Goal: Task Accomplishment & Management: Manage account settings

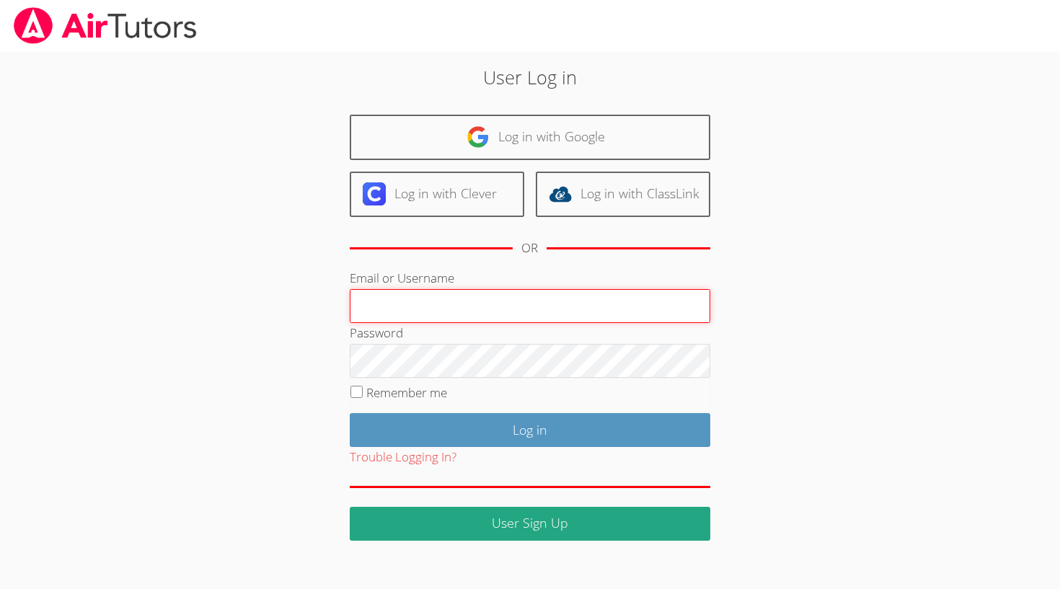
type input "[EMAIL_ADDRESS][DOMAIN_NAME]"
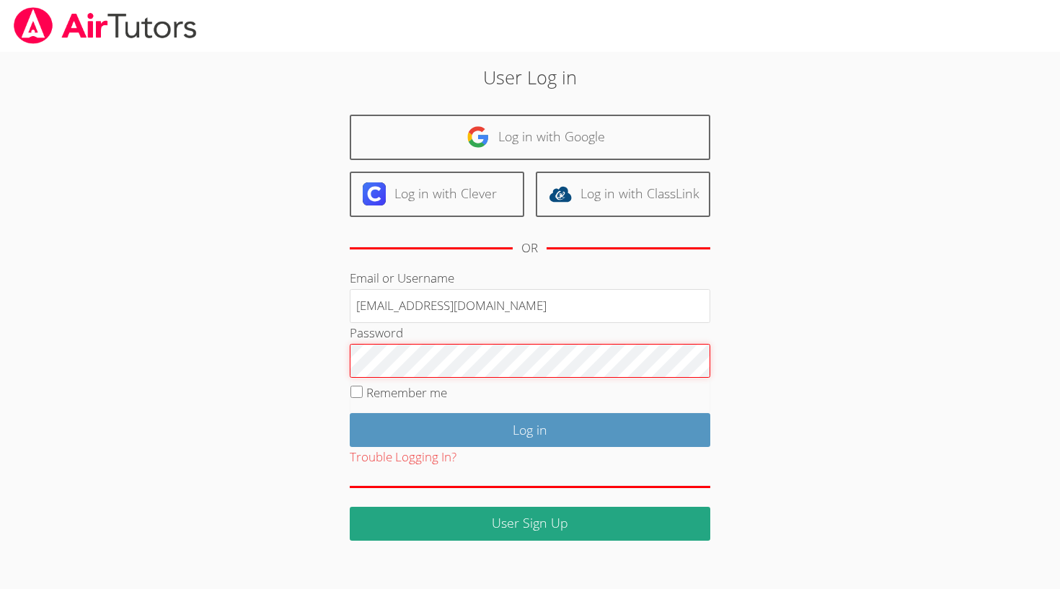
click at [529, 427] on input "Log in" at bounding box center [530, 430] width 361 height 34
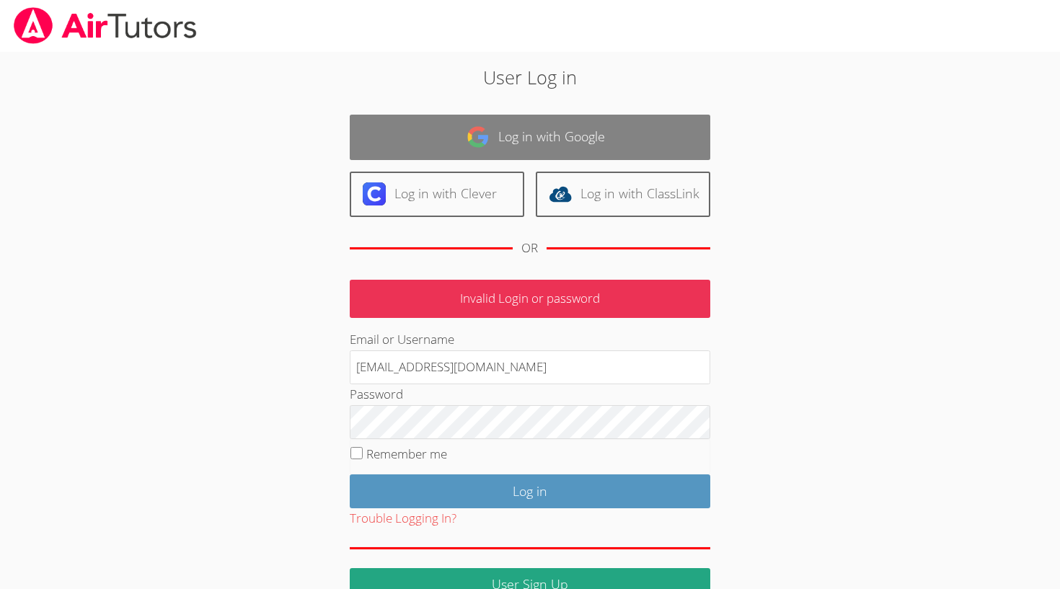
click at [495, 134] on link "Log in with Google" at bounding box center [530, 137] width 361 height 45
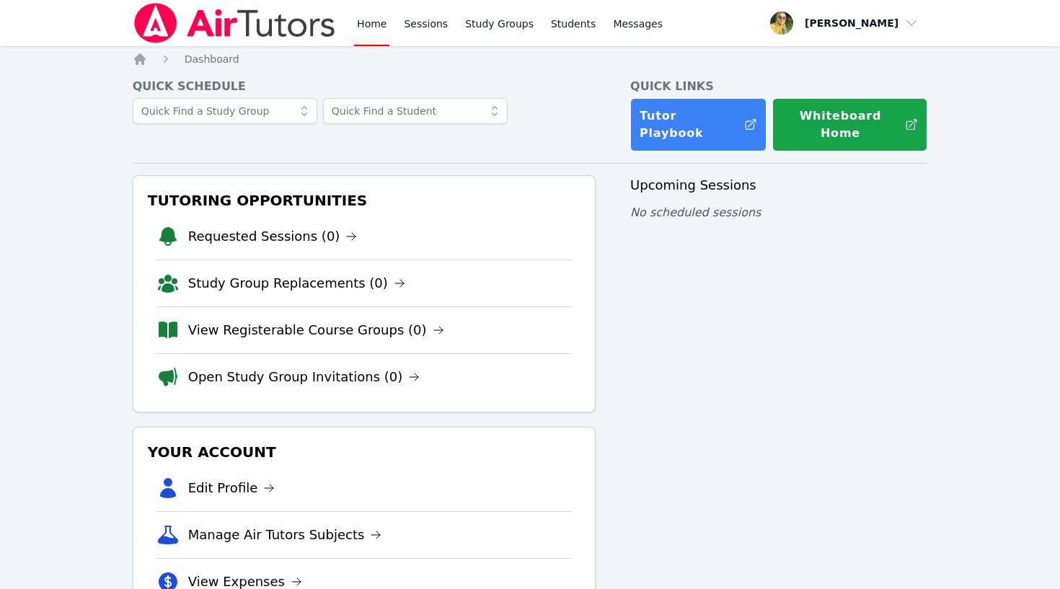
click at [268, 22] on img at bounding box center [235, 23] width 204 height 40
click at [862, 21] on span "button" at bounding box center [844, 23] width 157 height 32
click at [810, 60] on link "Profile" at bounding box center [849, 56] width 138 height 26
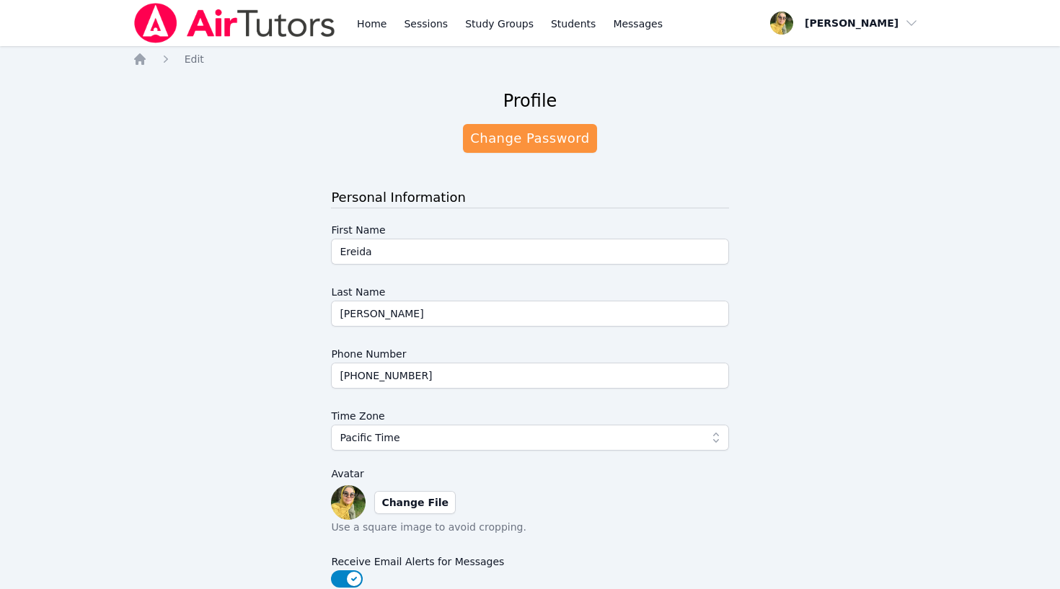
click at [174, 14] on img at bounding box center [235, 23] width 204 height 40
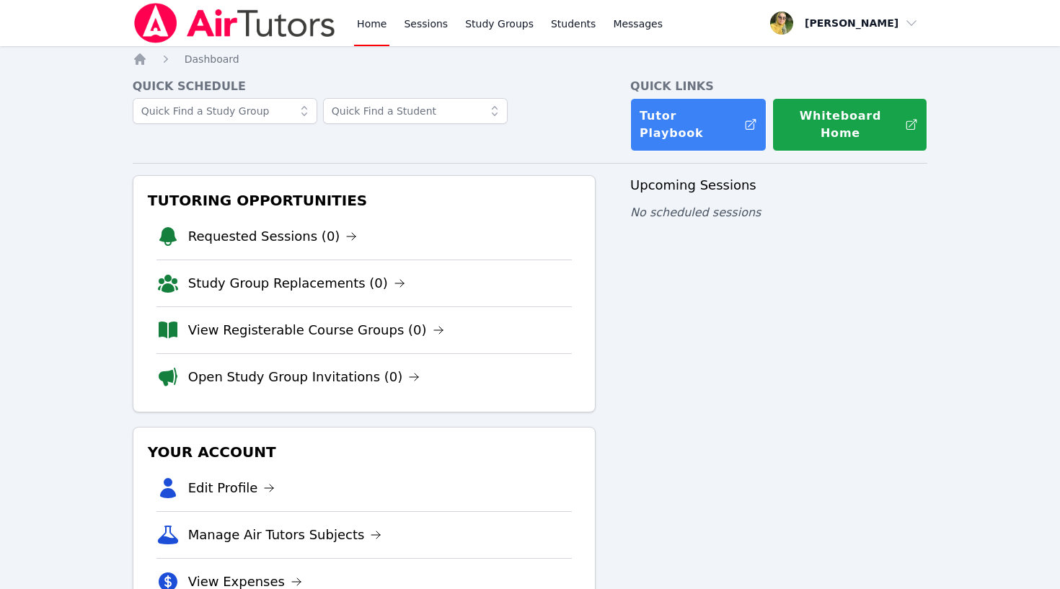
click at [872, 26] on span "button" at bounding box center [844, 23] width 157 height 32
click at [814, 59] on link "Profile" at bounding box center [849, 56] width 138 height 26
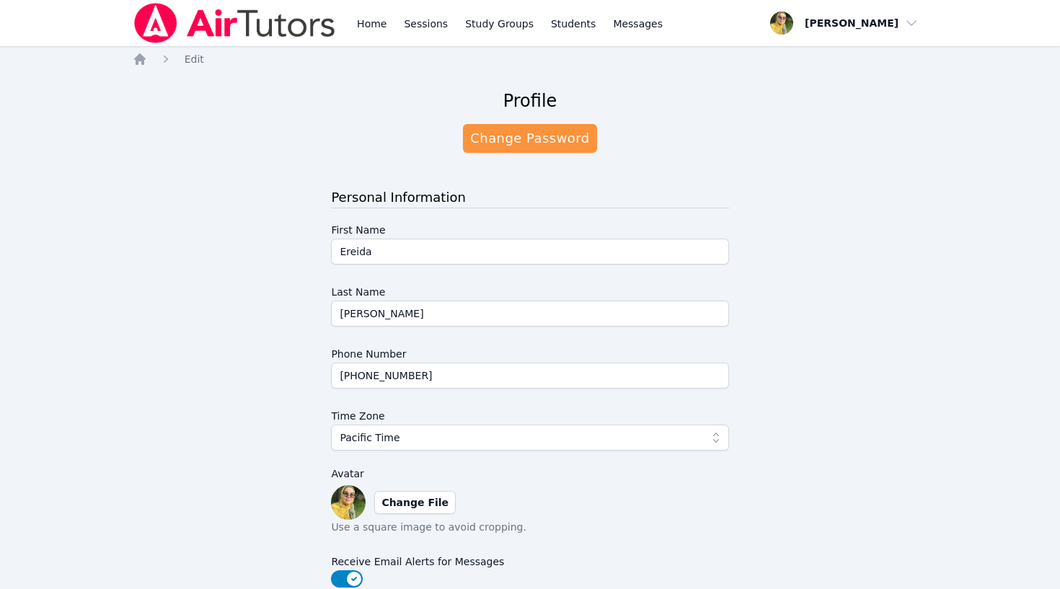
click at [278, 22] on img at bounding box center [235, 23] width 204 height 40
